Goal: Use online tool/utility: Utilize a website feature to perform a specific function

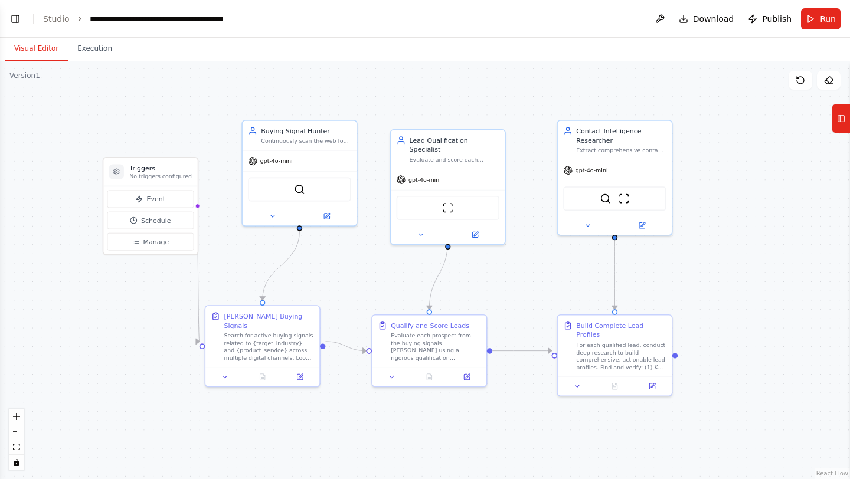
drag, startPoint x: 330, startPoint y: 206, endPoint x: 345, endPoint y: 261, distance: 56.7
click at [345, 261] on div ".deletable-edge-delete-btn { width: 20px; height: 20px; border: 0px solid #ffff…" at bounding box center [425, 270] width 850 height 418
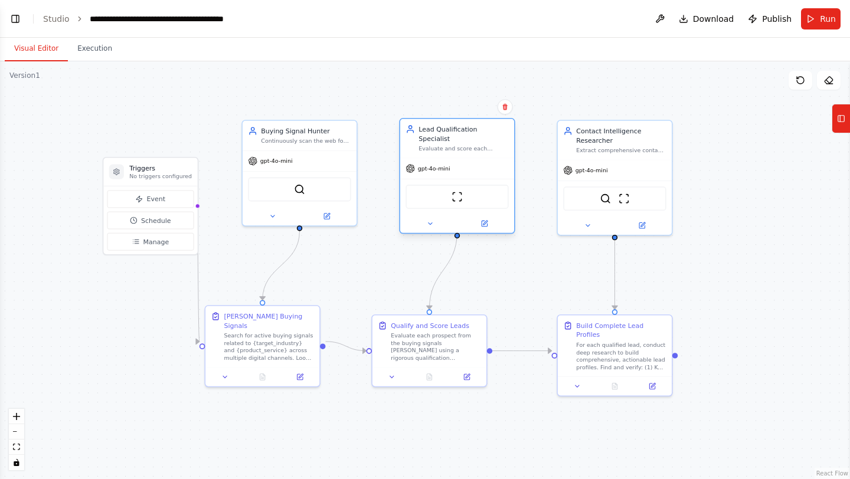
drag, startPoint x: 435, startPoint y: 165, endPoint x: 445, endPoint y: 160, distance: 11.6
click at [445, 165] on span "gpt-4o-mini" at bounding box center [434, 169] width 32 height 8
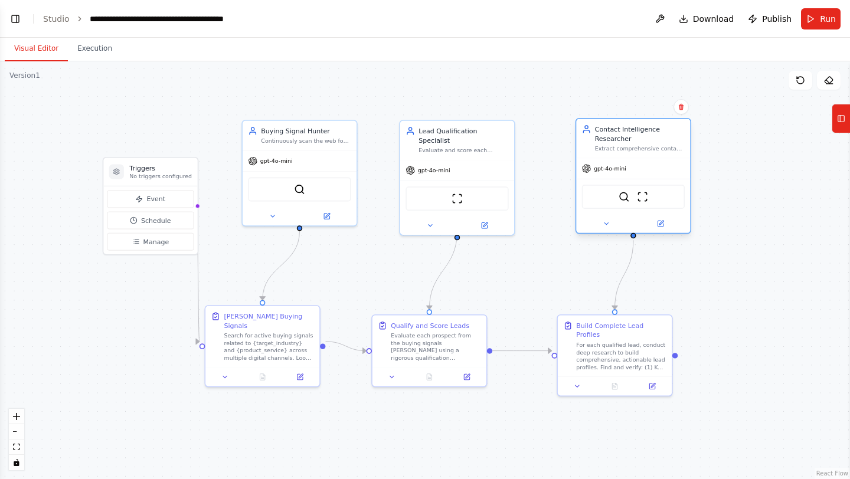
drag, startPoint x: 592, startPoint y: 198, endPoint x: 614, endPoint y: 200, distance: 22.5
click at [614, 200] on div "SerperDevTool ScrapeWebsiteTool" at bounding box center [633, 197] width 103 height 24
click at [476, 179] on div "ScrapeWebsiteTool" at bounding box center [457, 196] width 114 height 35
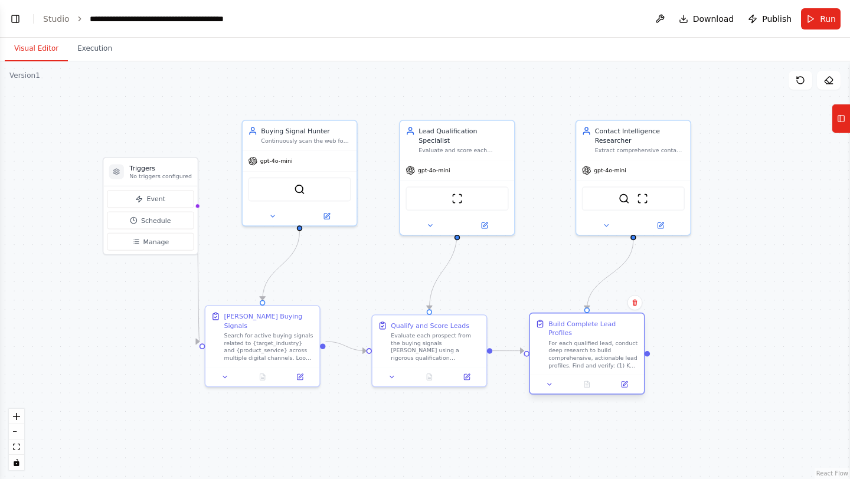
drag, startPoint x: 617, startPoint y: 344, endPoint x: 590, endPoint y: 344, distance: 27.1
click at [590, 344] on div "For each qualified lead, conduct deep research to build comprehensive, actionab…" at bounding box center [593, 353] width 90 height 29
drag, startPoint x: 429, startPoint y: 189, endPoint x: 438, endPoint y: 189, distance: 8.8
click at [438, 189] on div "ScrapeWebsiteTool" at bounding box center [466, 197] width 103 height 24
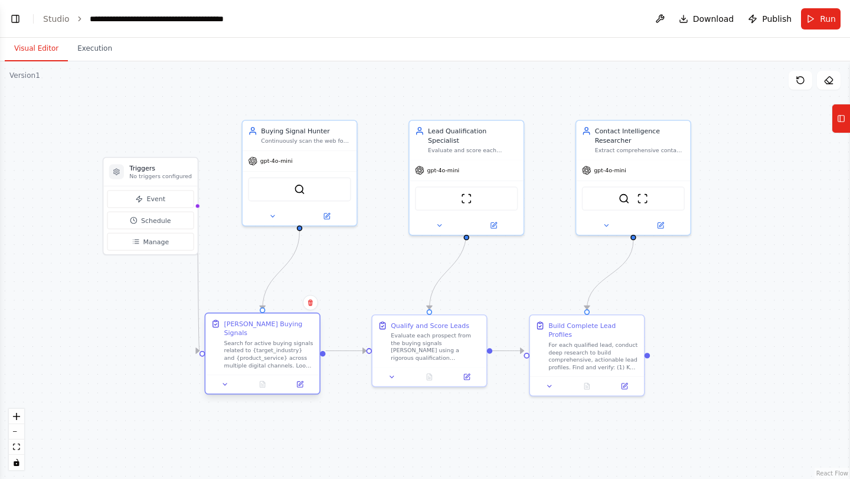
drag, startPoint x: 288, startPoint y: 324, endPoint x: 287, endPoint y: 336, distance: 11.3
click at [287, 339] on div "Search for active buying signals related to {target_industry} and {product_serv…" at bounding box center [269, 353] width 90 height 29
click at [292, 177] on div "SerperDevTool" at bounding box center [308, 187] width 103 height 24
click at [320, 88] on div ".deletable-edge-delete-btn { width: 20px; height: 20px; border: 0px solid #ffff…" at bounding box center [425, 270] width 850 height 418
drag, startPoint x: 197, startPoint y: 352, endPoint x: 190, endPoint y: 352, distance: 7.1
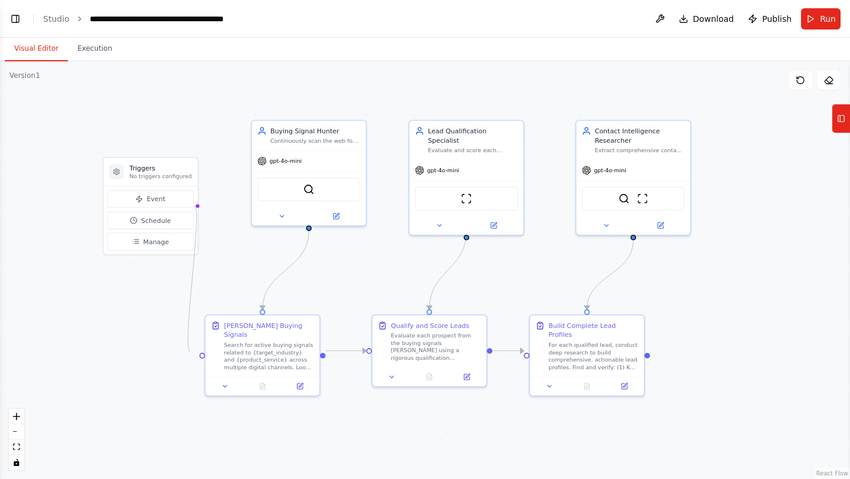
click at [190, 352] on circle "Edge from triggers to 62bcfc98-96d1-46f0-9287-7fc4fd525994" at bounding box center [194, 350] width 9 height 9
drag, startPoint x: 195, startPoint y: 208, endPoint x: 201, endPoint y: 356, distance: 148.8
click at [201, 356] on div ".deletable-edge-delete-btn { width: 20px; height: 20px; border: 0px solid #ffff…" at bounding box center [425, 270] width 850 height 418
drag, startPoint x: 193, startPoint y: 208, endPoint x: 204, endPoint y: 352, distance: 144.3
click at [204, 352] on div "Triggers No triggers configured Event Schedule Manage Buying Signal Hunter Cont…" at bounding box center [241, 451] width 667 height 328
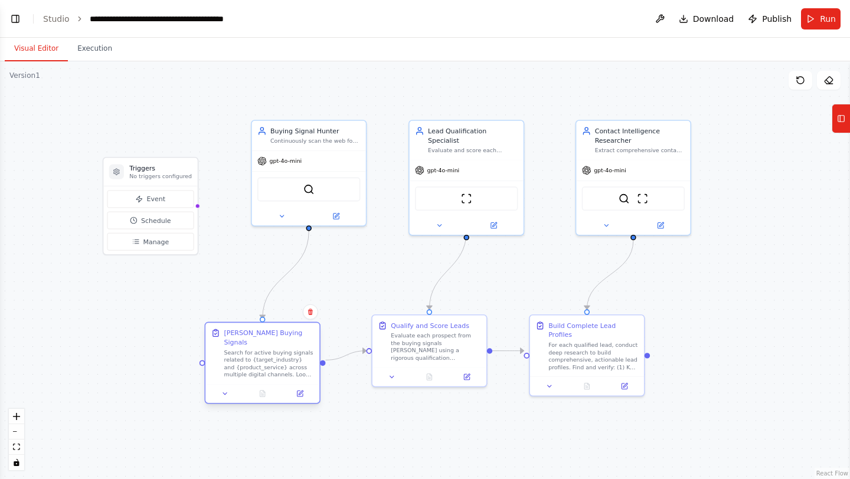
drag, startPoint x: 225, startPoint y: 340, endPoint x: 225, endPoint y: 347, distance: 7.1
click at [225, 349] on div "Search for active buying signals related to {target_industry} and {product_serv…" at bounding box center [269, 363] width 90 height 29
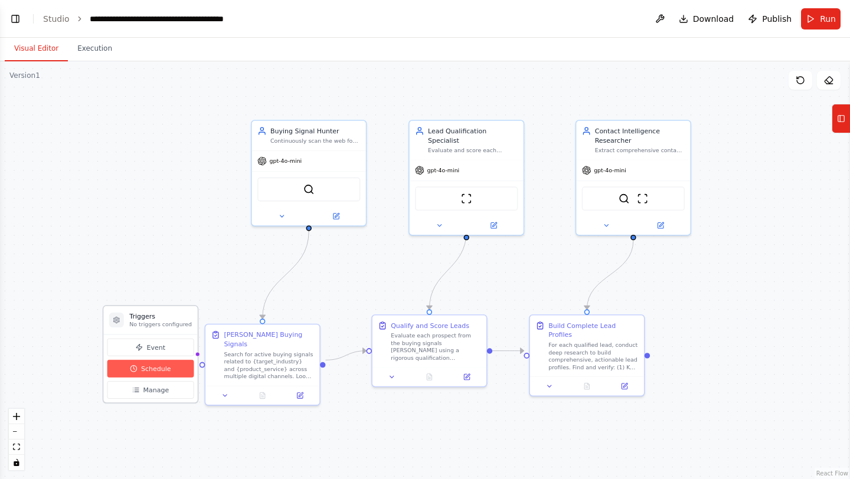
drag, startPoint x: 162, startPoint y: 218, endPoint x: 159, endPoint y: 371, distance: 152.8
click at [159, 371] on span "Schedule" at bounding box center [156, 368] width 30 height 9
drag, startPoint x: 193, startPoint y: 353, endPoint x: 311, endPoint y: 353, distance: 118.6
click at [311, 353] on div "Triggers No triggers configured Event Schedule Manage Buying Signal Hunter Cont…" at bounding box center [241, 451] width 667 height 328
click at [198, 357] on div ".deletable-edge-delete-btn { width: 20px; height: 20px; border: 0px solid #ffff…" at bounding box center [425, 270] width 850 height 418
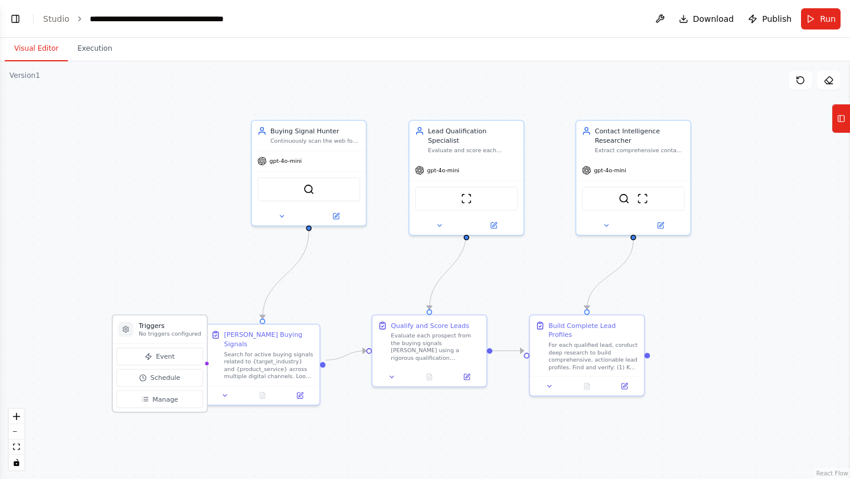
drag, startPoint x: 181, startPoint y: 316, endPoint x: 190, endPoint y: 325, distance: 12.9
click at [190, 325] on h3 "Triggers" at bounding box center [170, 325] width 63 height 9
drag, startPoint x: 190, startPoint y: 325, endPoint x: 103, endPoint y: 248, distance: 115.8
click at [103, 248] on h3 "Triggers" at bounding box center [86, 251] width 63 height 9
drag, startPoint x: 202, startPoint y: 359, endPoint x: 123, endPoint y: 293, distance: 103.0
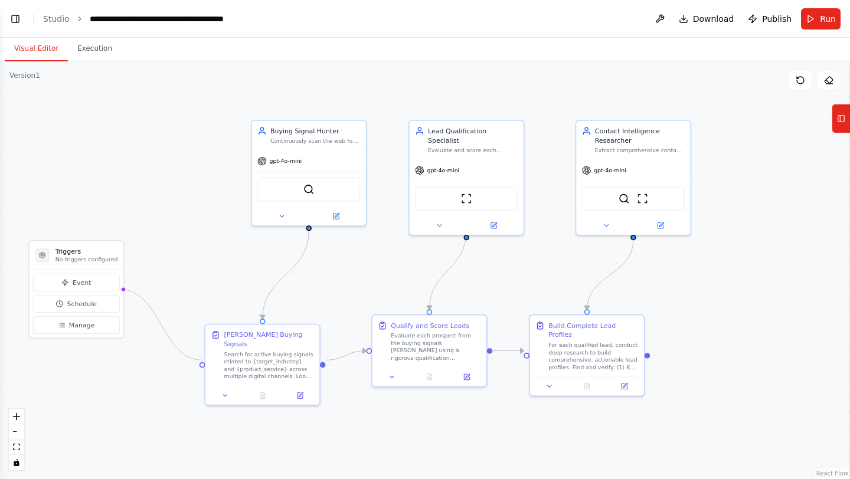
click at [123, 293] on div ".deletable-edge-delete-btn { width: 20px; height: 20px; border: 0px solid #ffff…" at bounding box center [425, 270] width 850 height 418
click at [838, 127] on icon at bounding box center [841, 118] width 8 height 19
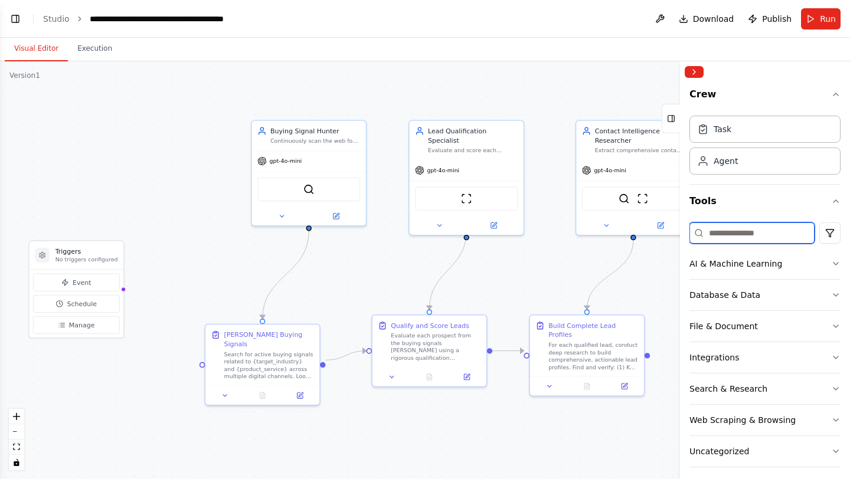
click at [730, 237] on input at bounding box center [751, 232] width 125 height 21
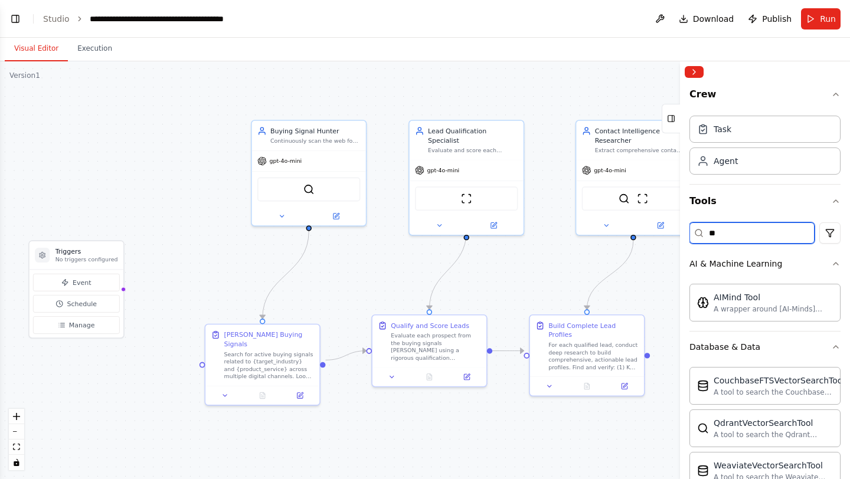
type input "*"
